Goal: Information Seeking & Learning: Understand process/instructions

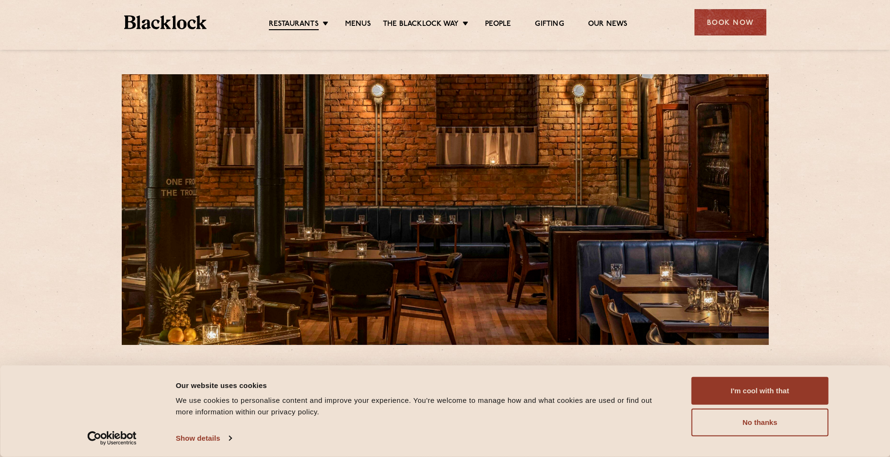
click at [348, 23] on link "Menus" at bounding box center [358, 25] width 26 height 10
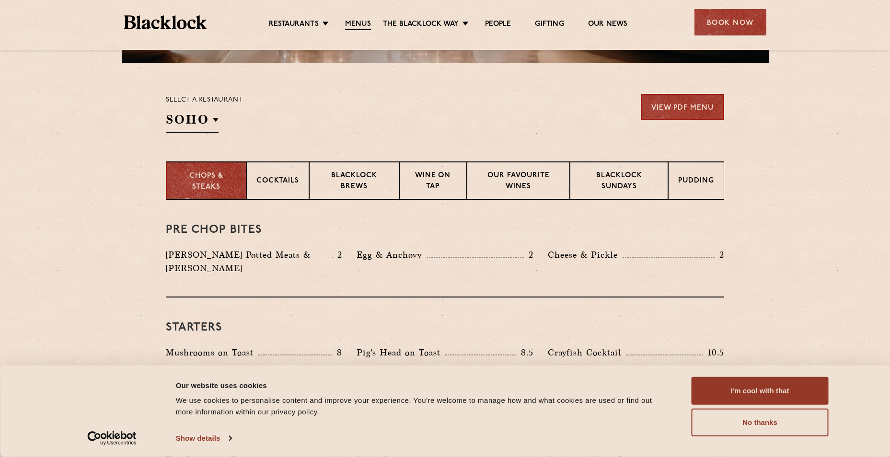
scroll to position [288, 0]
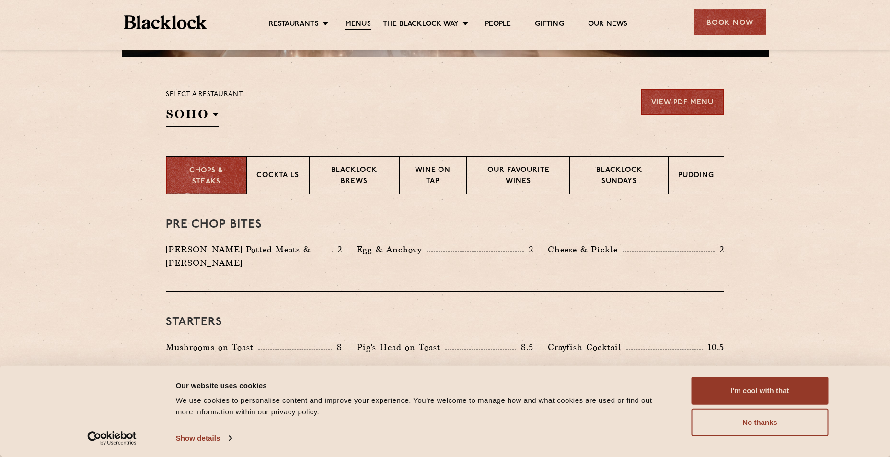
click at [720, 398] on button "I'm cool with that" at bounding box center [760, 391] width 137 height 28
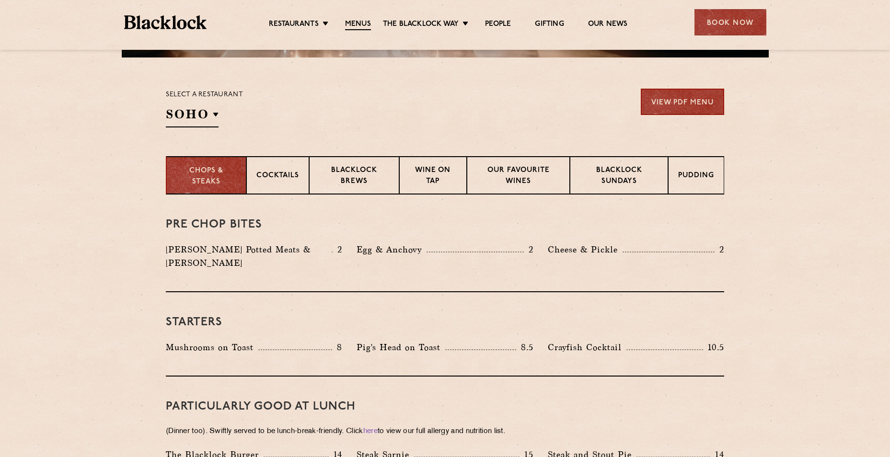
click at [215, 115] on h2 "SOHO" at bounding box center [192, 117] width 53 height 22
click at [0, 0] on p "[GEOGRAPHIC_DATA]" at bounding box center [0, 0] width 0 height 0
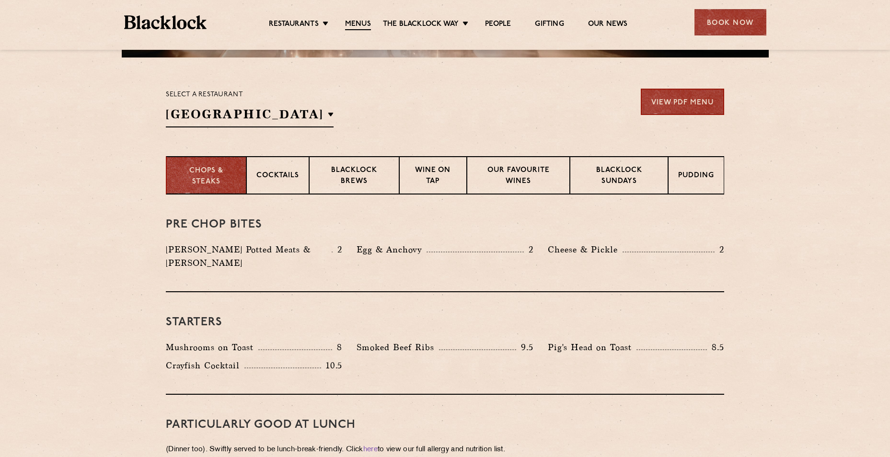
click at [0, 0] on p "[GEOGRAPHIC_DATA]" at bounding box center [0, 0] width 0 height 0
